Goal: Task Accomplishment & Management: Use online tool/utility

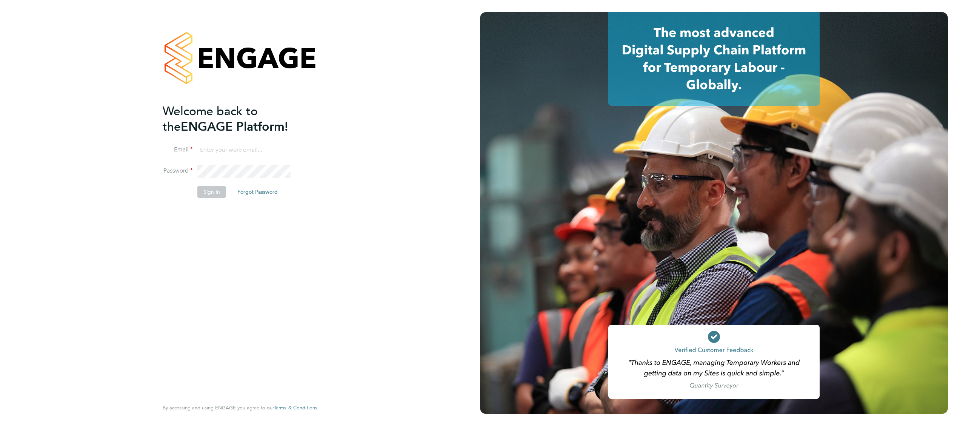
click at [260, 147] on input at bounding box center [243, 150] width 93 height 14
type input "[PERSON_NAME][EMAIL_ADDRESS][PERSON_NAME][DOMAIN_NAME]"
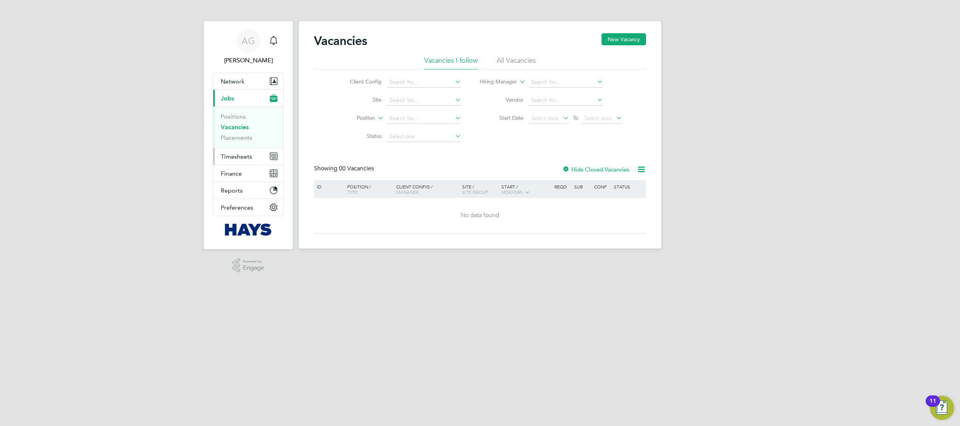
click at [237, 150] on button "Timesheets" at bounding box center [248, 156] width 70 height 17
click at [249, 135] on link "Timesheets" at bounding box center [236, 133] width 31 height 7
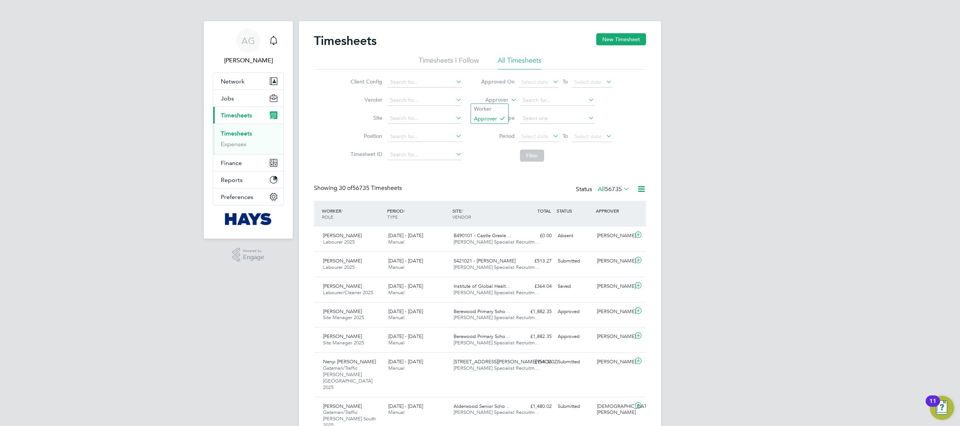
click at [510, 101] on icon at bounding box center [510, 97] width 0 height 7
click at [488, 104] on li "Worker" at bounding box center [489, 109] width 37 height 10
click at [537, 103] on input at bounding box center [557, 100] width 74 height 11
type input "rebecca roche"
click at [538, 153] on button "Filter" at bounding box center [532, 155] width 24 height 12
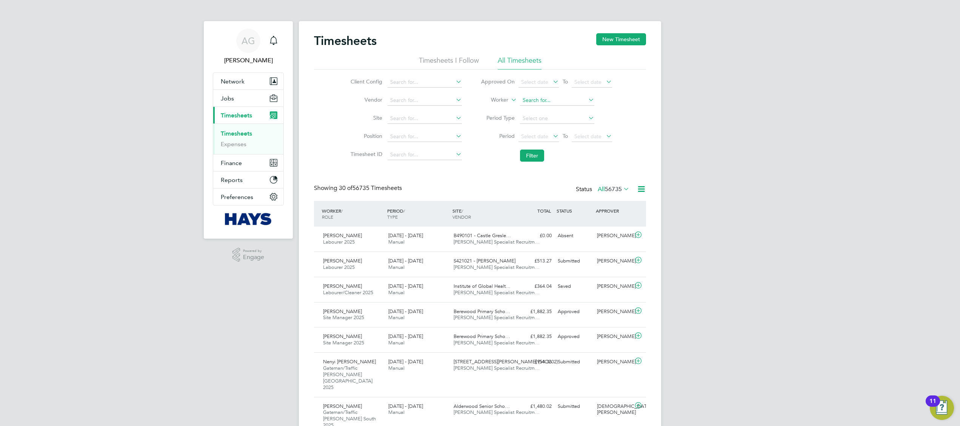
click at [531, 100] on input at bounding box center [557, 100] width 74 height 11
click at [563, 107] on li "Rebecca Roche" at bounding box center [556, 111] width 75 height 10
type input "Rebecca Roche"
click at [532, 152] on button "Filter" at bounding box center [532, 155] width 24 height 12
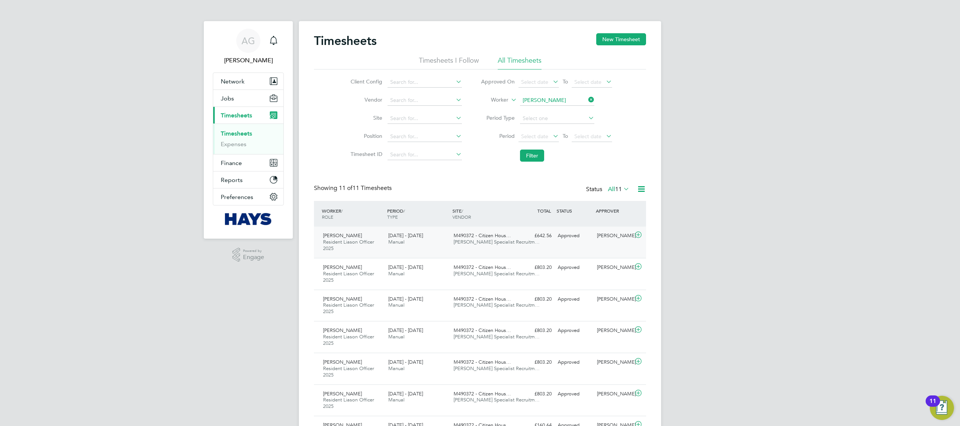
click at [635, 236] on icon at bounding box center [638, 235] width 9 height 6
